Goal: Transaction & Acquisition: Obtain resource

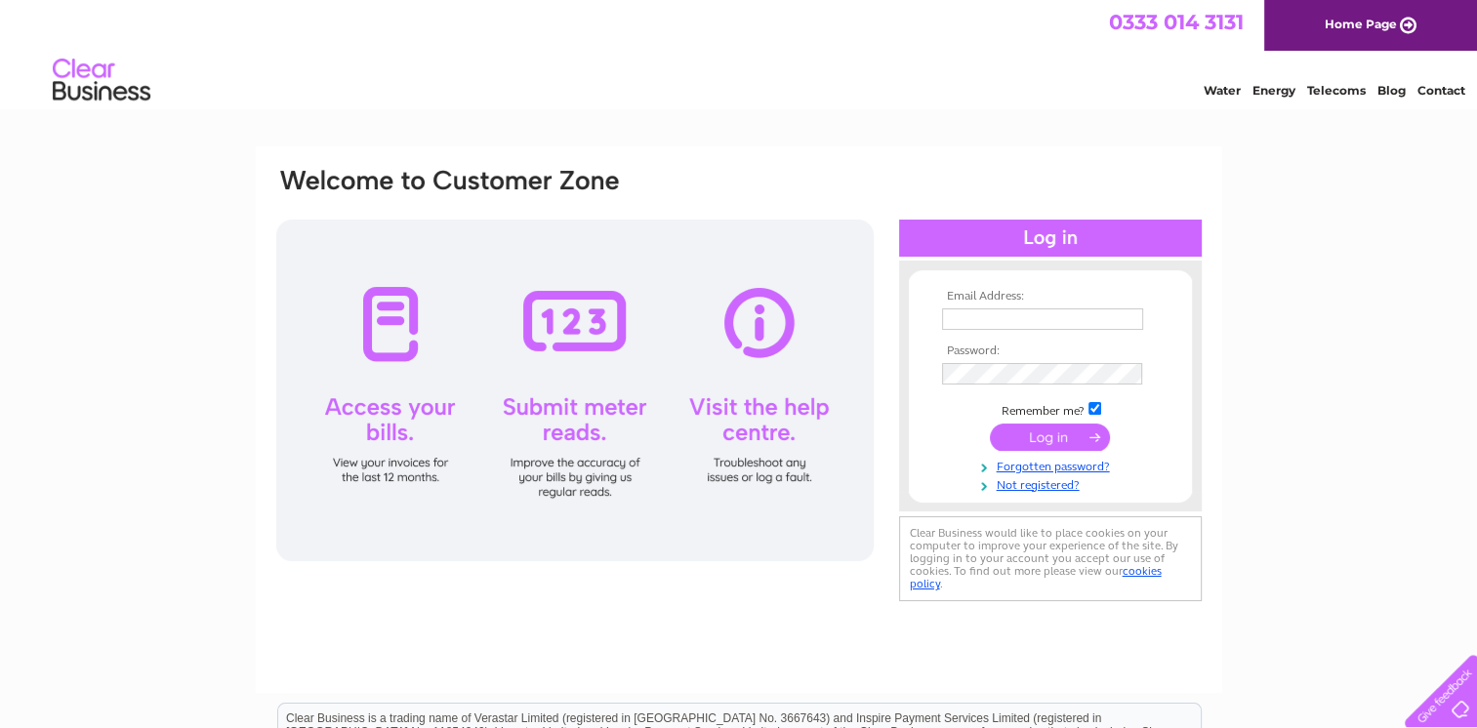
type input "office@thearchinn.co.uk"
click at [1043, 442] on input "submit" at bounding box center [1050, 437] width 120 height 27
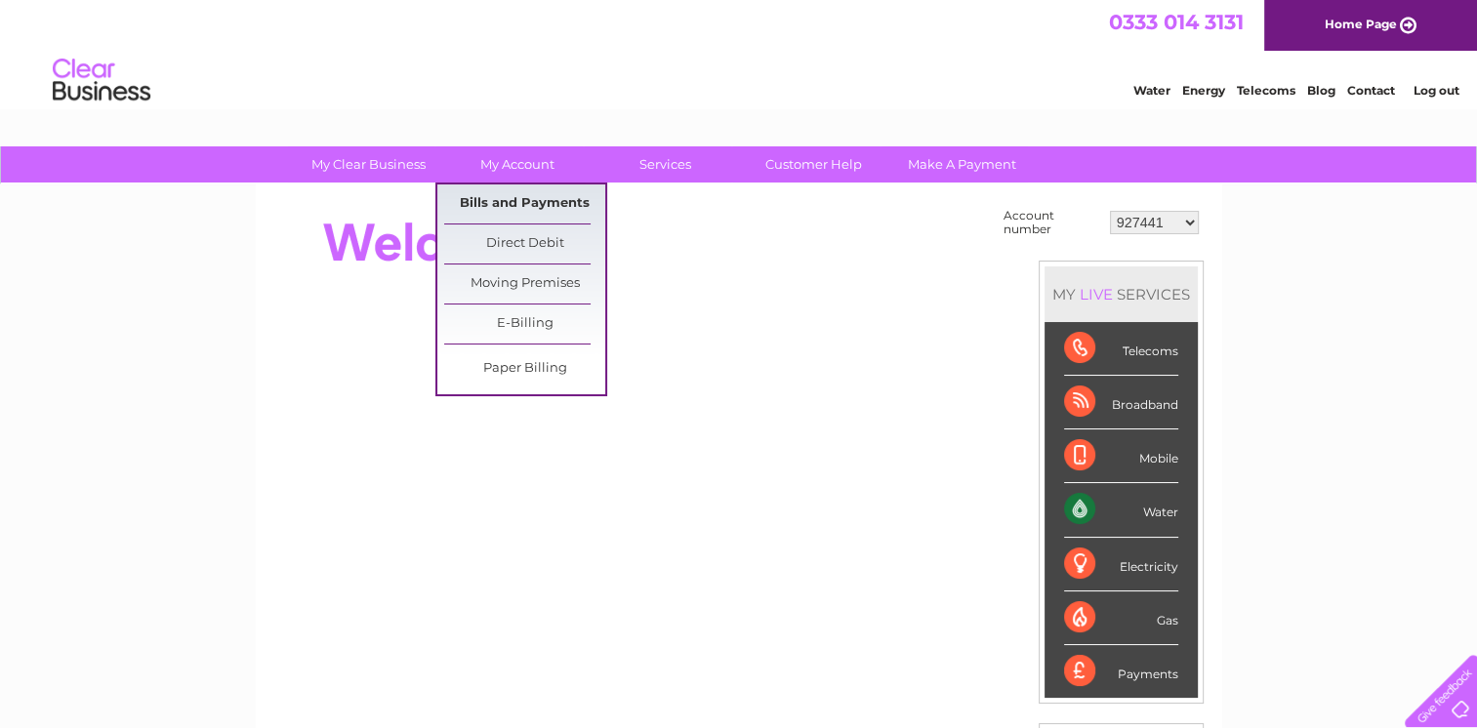
click at [529, 201] on link "Bills and Payments" at bounding box center [524, 203] width 161 height 39
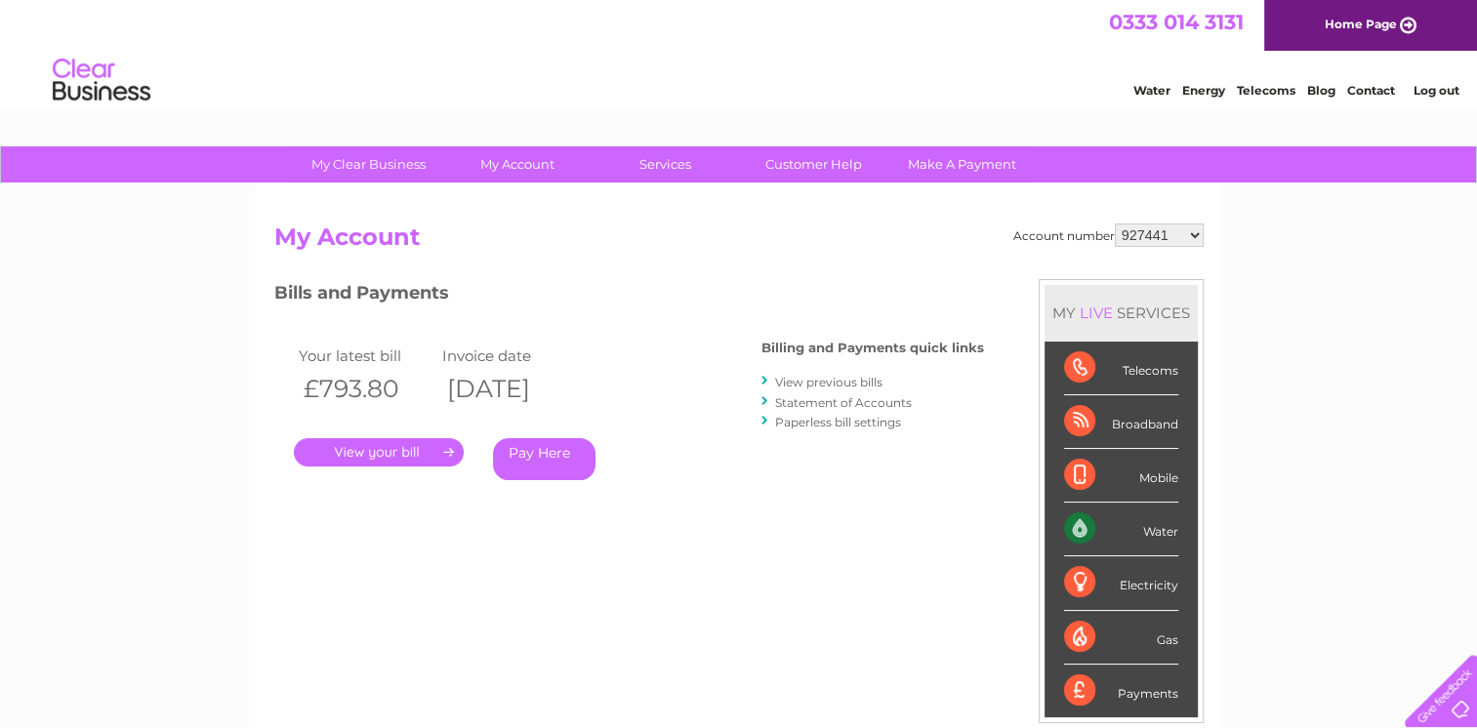
click at [410, 454] on link "." at bounding box center [379, 452] width 170 height 28
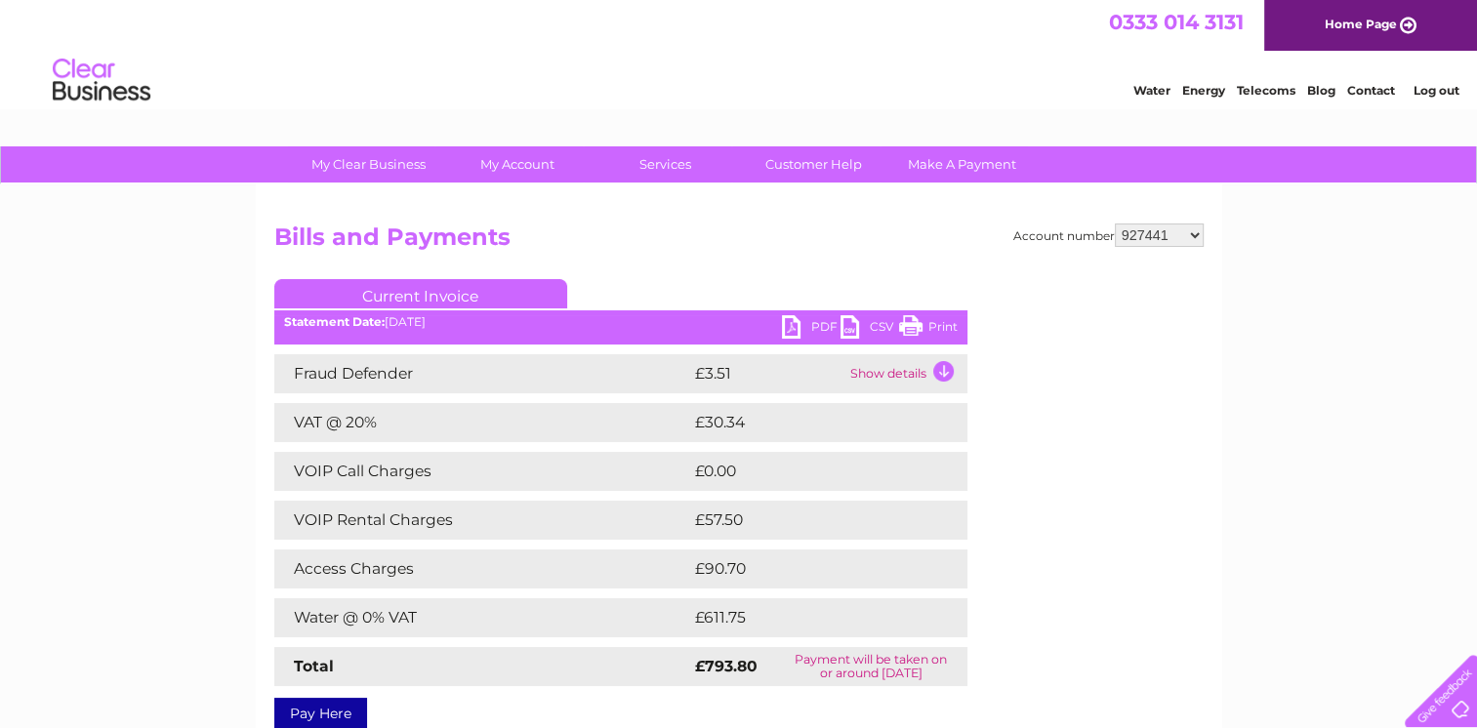
click at [819, 320] on link "PDF" at bounding box center [811, 329] width 59 height 28
